Goal: Information Seeking & Learning: Learn about a topic

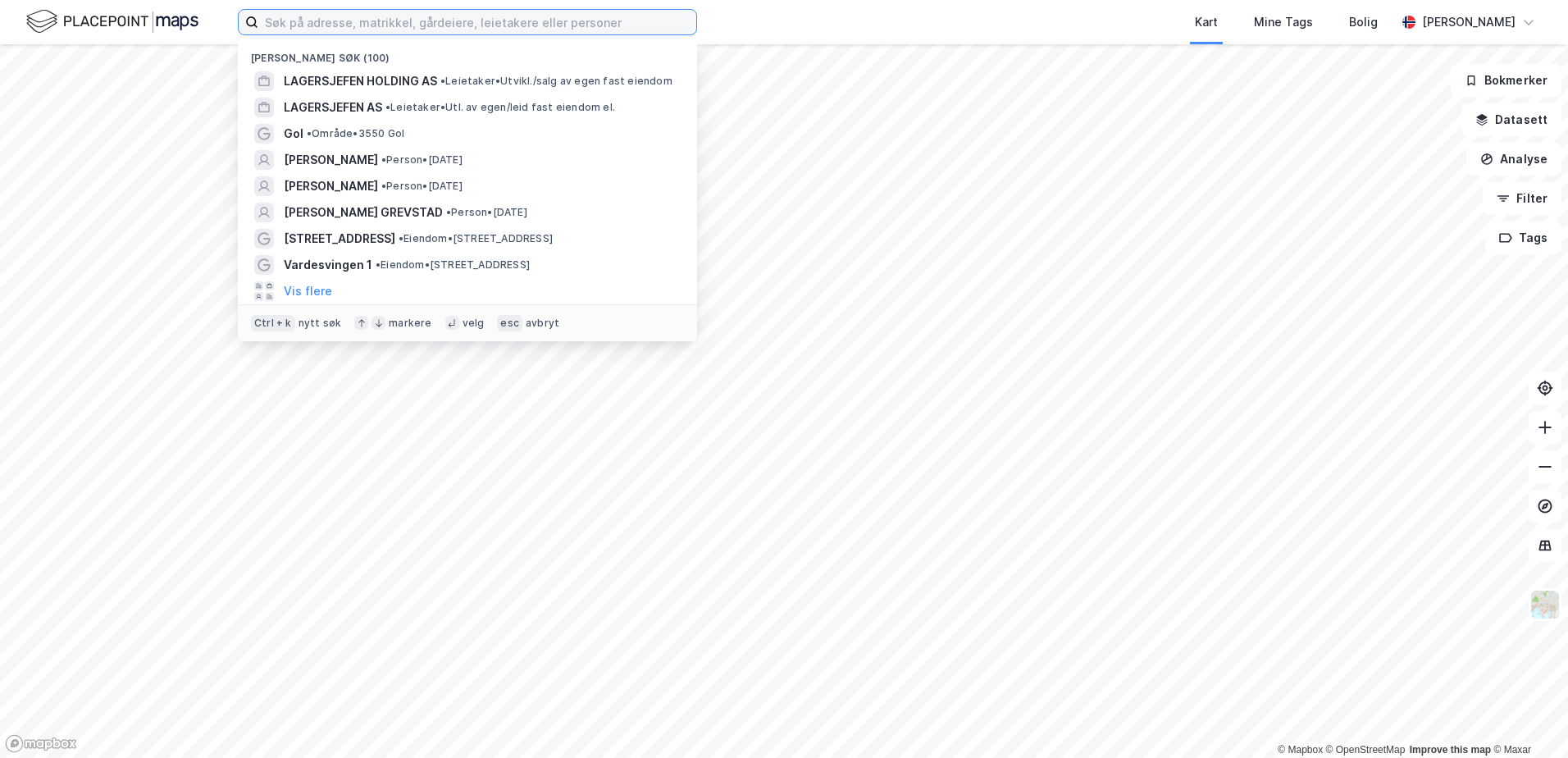
click at [362, 31] on input at bounding box center [477, 22] width 438 height 24
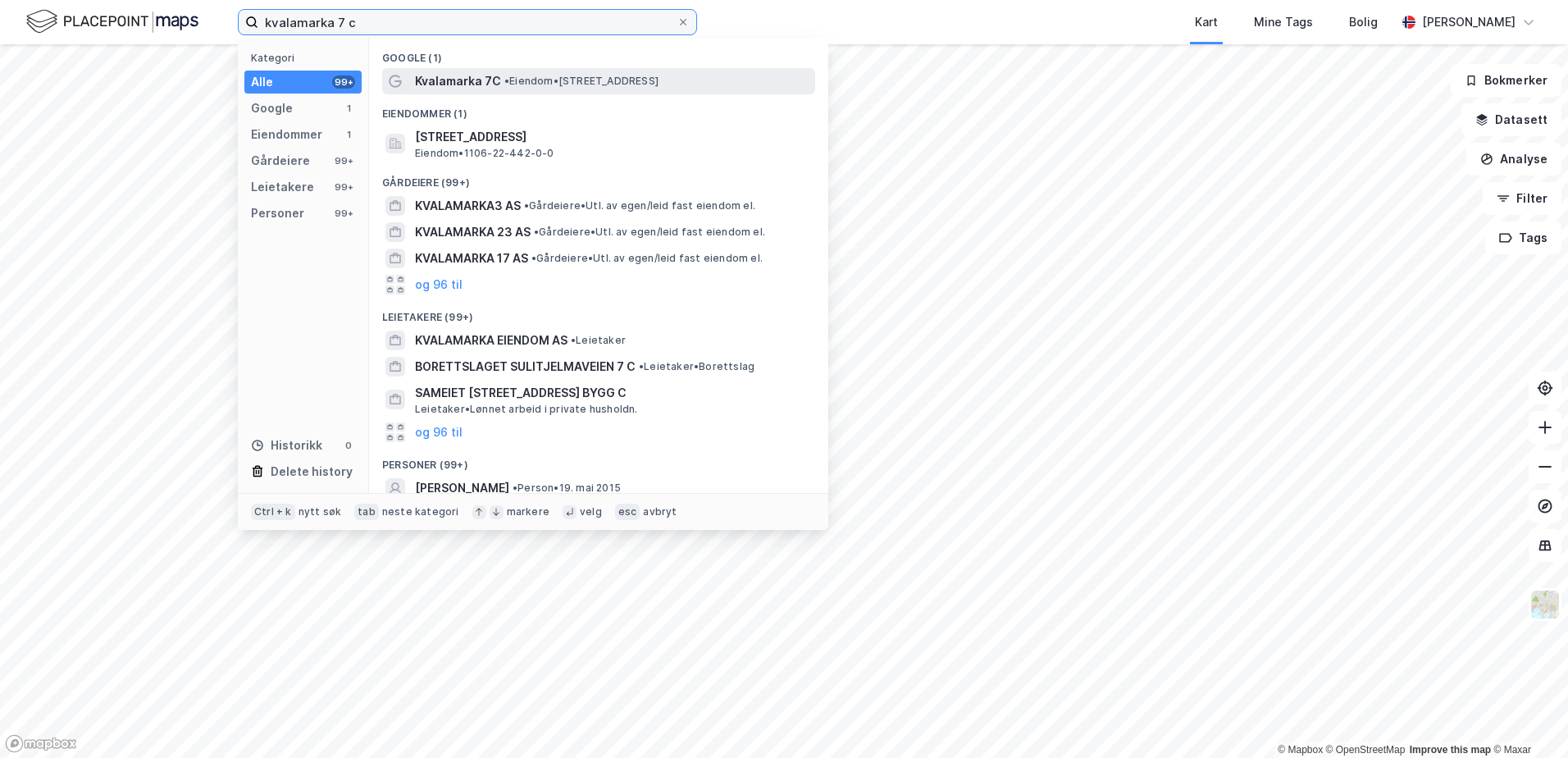
type input "kvalamarka 7 c"
click at [440, 76] on span "Kvalamarka 7C" at bounding box center [458, 80] width 86 height 19
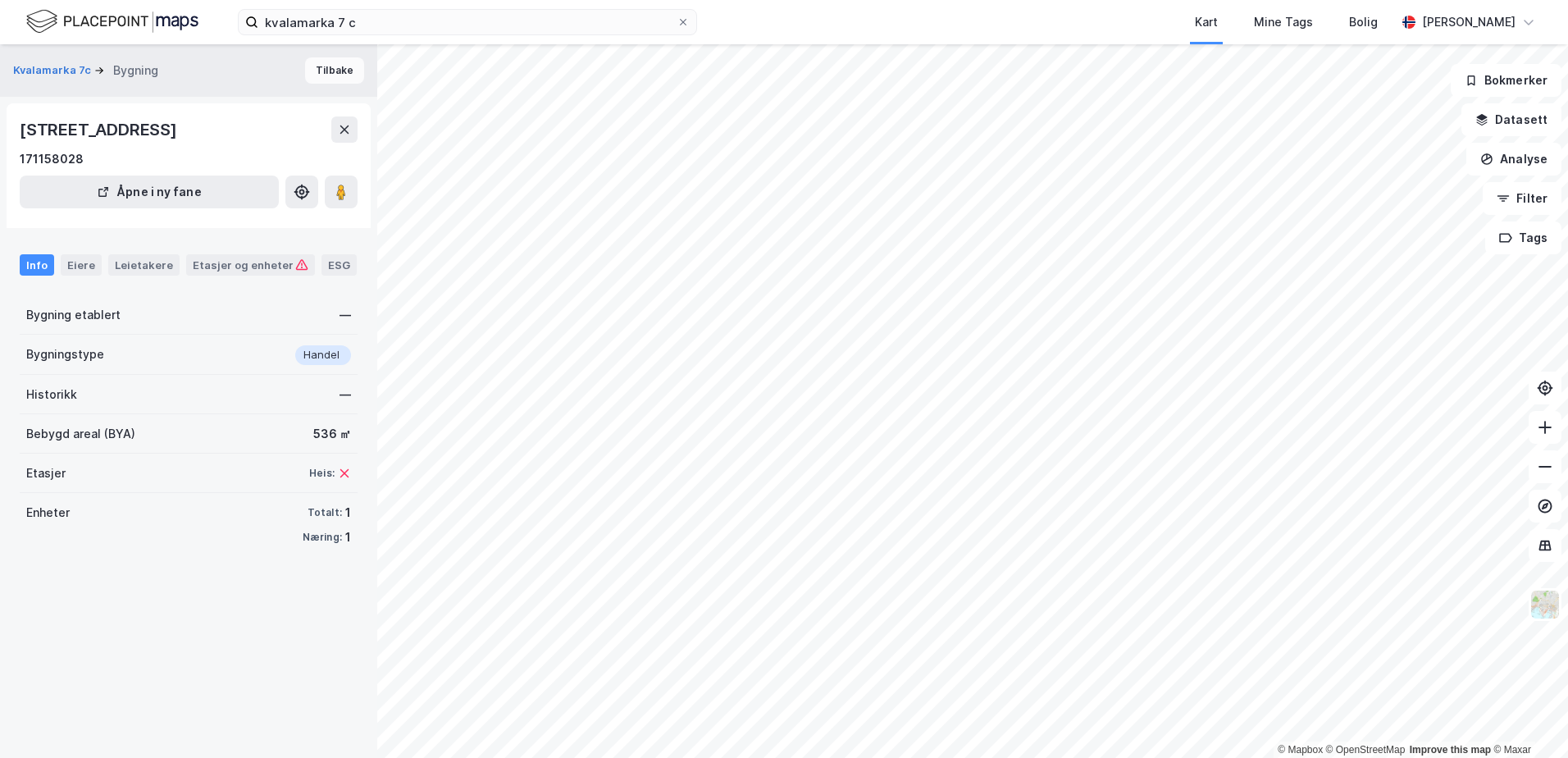
click at [331, 75] on button "Tilbake" at bounding box center [334, 70] width 59 height 26
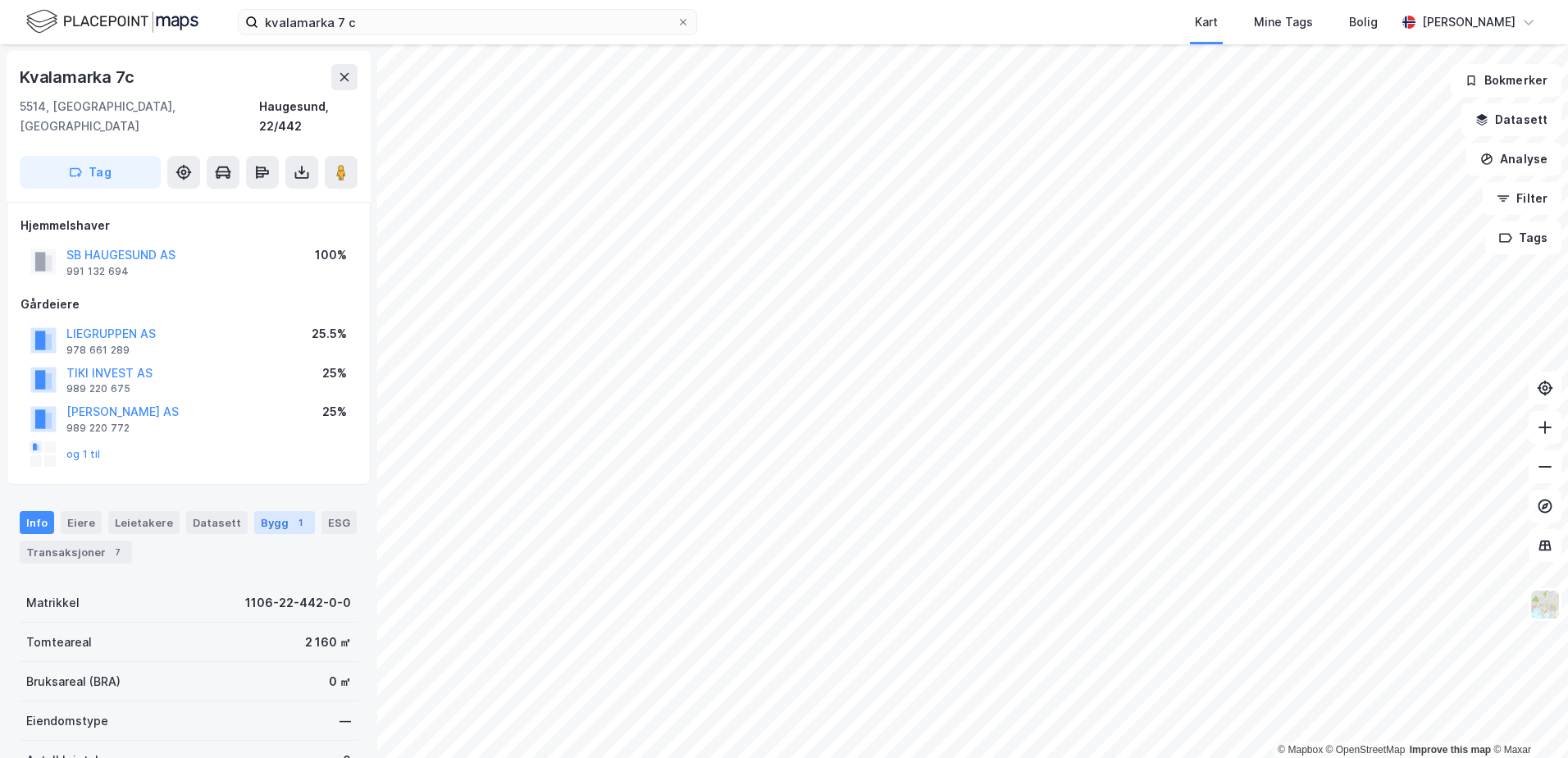
click at [272, 511] on div "Bygg 1" at bounding box center [284, 522] width 60 height 23
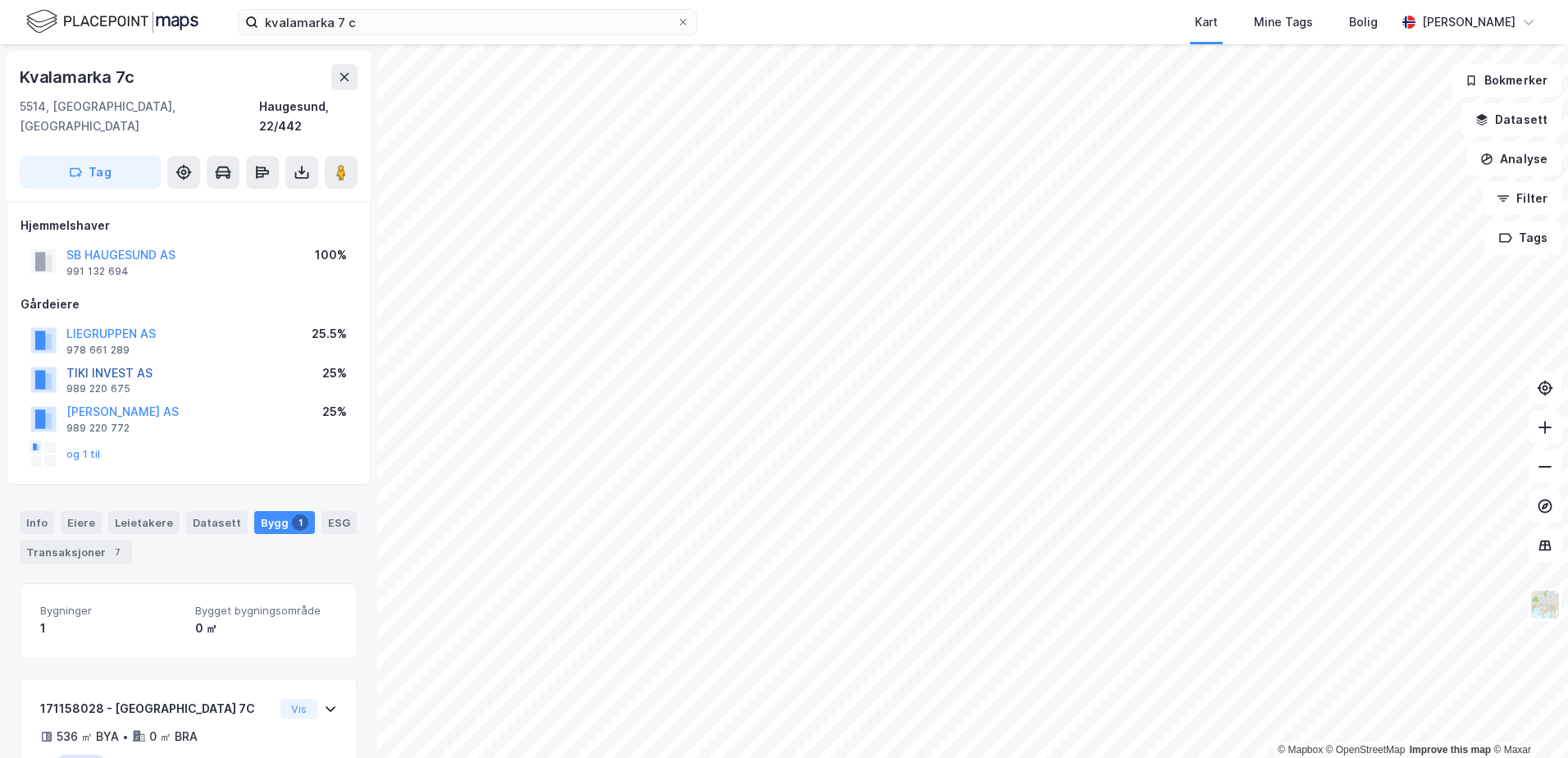
click at [0, 0] on button "TIKI INVEST AS" at bounding box center [0, 0] width 0 height 0
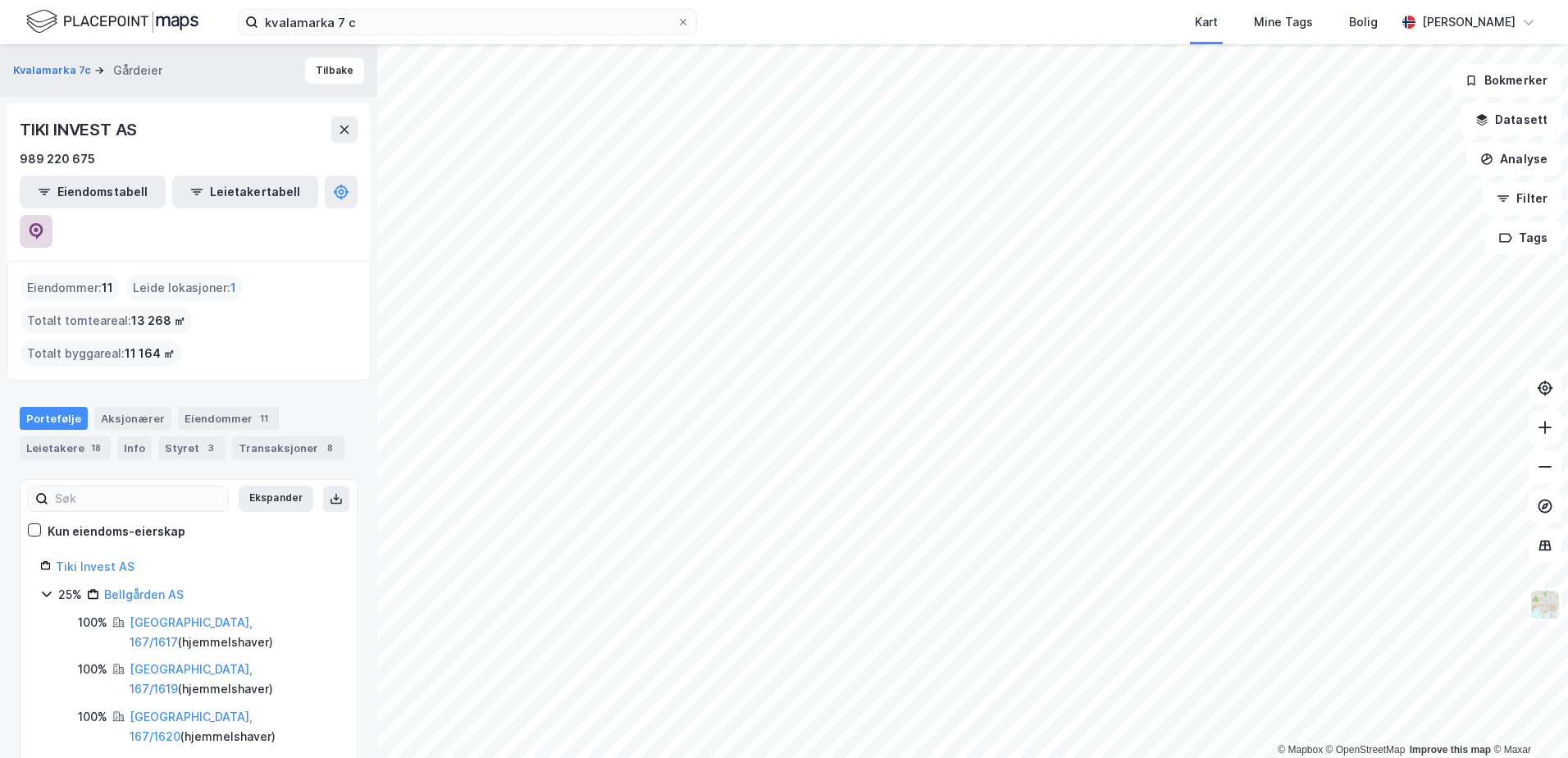
click at [53, 215] on button at bounding box center [35, 231] width 33 height 33
